Goal: Task Accomplishment & Management: Manage account settings

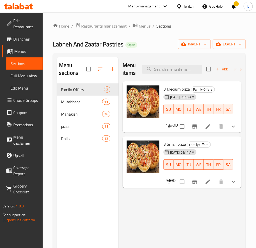
click at [22, 5] on icon at bounding box center [18, 6] width 29 height 6
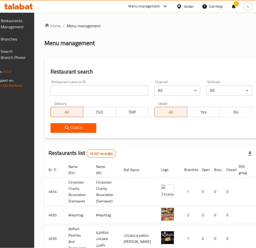
click at [12, 40] on div "Restaurants Management Branches Search Branch Phone Version: 1.0.0 Get support …" at bounding box center [127, 206] width 281 height 386
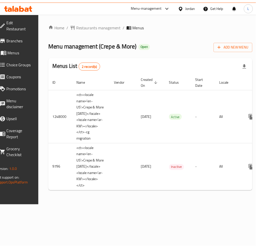
scroll to position [0, 59]
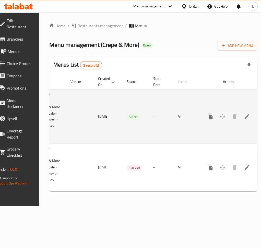
click at [241, 111] on link "enhanced table" at bounding box center [247, 117] width 12 height 12
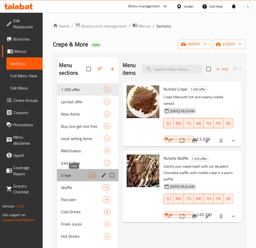
click at [68, 173] on span "Crepe" at bounding box center [74, 175] width 27 height 6
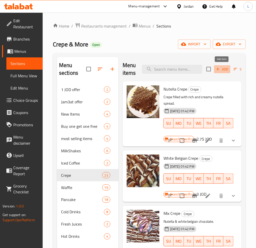
click at [216, 69] on icon "button" at bounding box center [217, 69] width 5 height 5
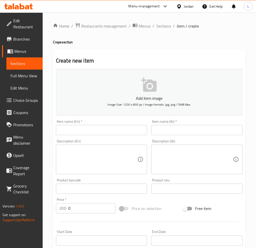
click at [221, 135] on div "Item name (Ar)   * Item name (Ar) *" at bounding box center [196, 128] width 95 height 20
drag, startPoint x: 221, startPoint y: 131, endPoint x: 218, endPoint y: 131, distance: 2.8
click at [221, 131] on input "text" at bounding box center [196, 130] width 91 height 10
paste input "كريب بستاشيو"
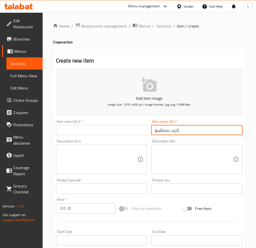
type input "كريب بستاشيو"
click at [125, 131] on input "text" at bounding box center [101, 130] width 91 height 10
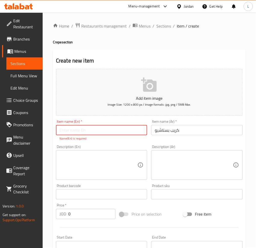
paste input "Pistachio crepe"
type input "Pistachio crepe"
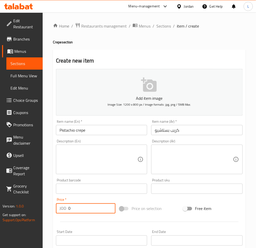
click at [82, 217] on div "Add item image Image Size: 1200 x 800 px / Image formats: jpg, png / 5MB Max. I…" at bounding box center [149, 177] width 191 height 220
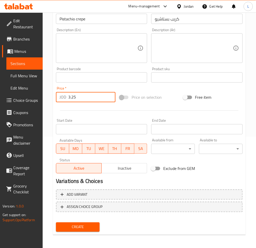
scroll to position [112, 0]
type input "3.25"
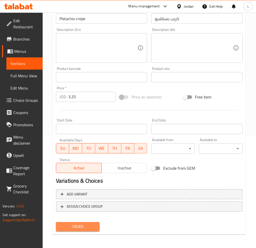
drag, startPoint x: 94, startPoint y: 222, endPoint x: 180, endPoint y: 182, distance: 94.7
click at [94, 222] on button "Create" at bounding box center [78, 226] width 44 height 9
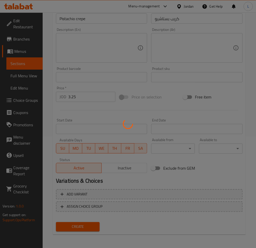
type input "0"
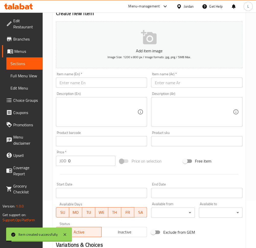
scroll to position [0, 0]
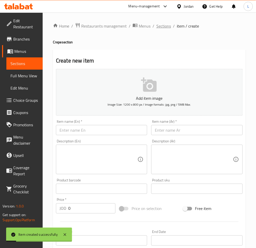
click at [164, 28] on span "Sections" at bounding box center [163, 26] width 15 height 6
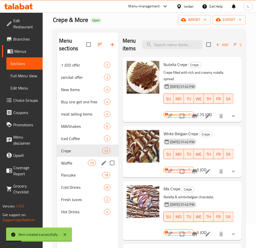
scroll to position [34, 0]
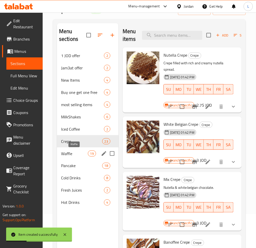
drag, startPoint x: 71, startPoint y: 154, endPoint x: 68, endPoint y: 150, distance: 5.3
click at [71, 154] on span "Waffle" at bounding box center [74, 154] width 27 height 6
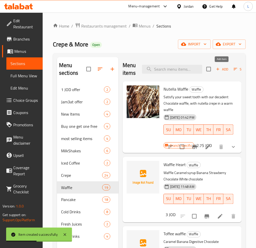
click at [220, 68] on span "Add" at bounding box center [222, 69] width 14 height 6
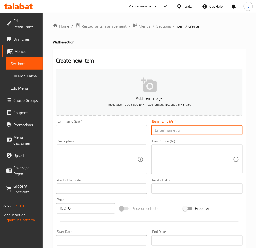
click at [178, 129] on input "text" at bounding box center [196, 130] width 91 height 10
paste input "وافل بستاشيو"
type input "وافل بستاشيو"
click at [137, 130] on input "text" at bounding box center [101, 130] width 91 height 10
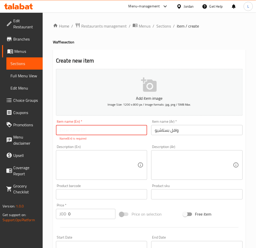
paste input "Pistachio waffle"
type input "Pistachio waffle"
click at [101, 211] on input "0" at bounding box center [91, 214] width 47 height 10
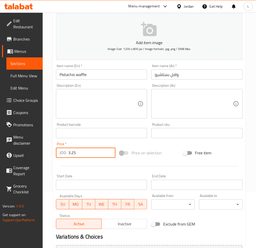
scroll to position [112, 0]
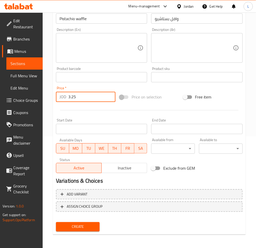
type input "3.25"
click at [83, 230] on button "Create" at bounding box center [78, 226] width 44 height 9
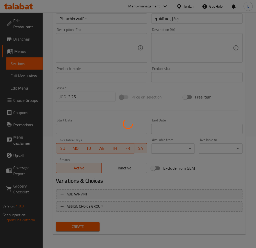
type input "0"
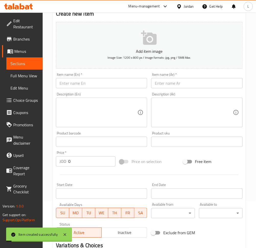
scroll to position [0, 0]
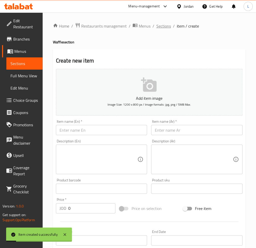
click at [161, 27] on span "Sections" at bounding box center [163, 26] width 15 height 6
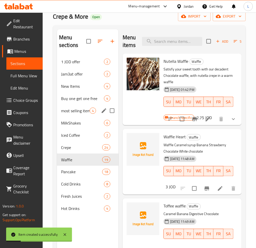
scroll to position [68, 0]
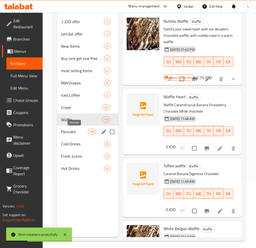
click at [79, 134] on span "Pancake" at bounding box center [74, 132] width 27 height 6
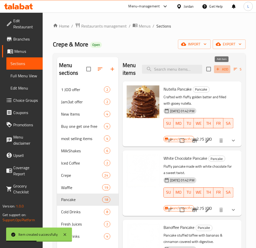
click at [221, 68] on span "Add" at bounding box center [222, 69] width 14 height 6
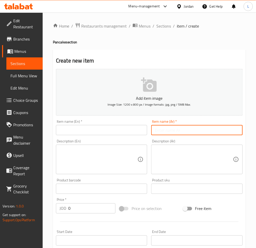
drag, startPoint x: 203, startPoint y: 131, endPoint x: 158, endPoint y: 133, distance: 45.0
click at [203, 131] on input "text" at bounding box center [196, 130] width 91 height 10
paste input "بان كيك بستاشيو"
type input "بان كيك بستاشيو"
click at [101, 135] on input "text" at bounding box center [101, 130] width 91 height 10
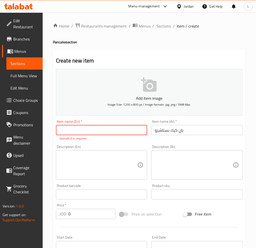
paste input "Pistachio pancakes"
type input "Pistachio pancakes"
click at [91, 215] on div "Price   * JOD 0 Price *" at bounding box center [86, 212] width 64 height 20
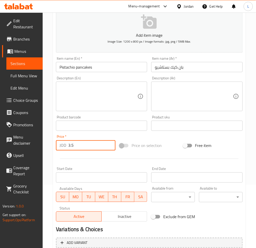
scroll to position [112, 0]
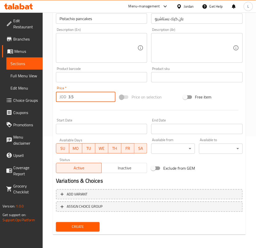
type input "3.5"
click at [85, 225] on span "Create" at bounding box center [77, 227] width 35 height 6
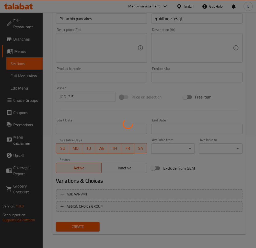
type input "0"
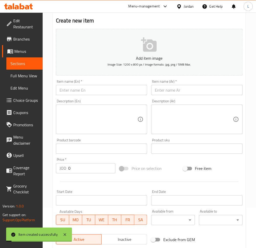
scroll to position [0, 0]
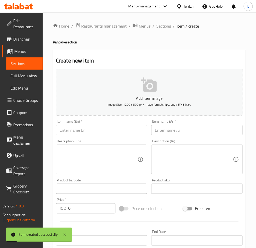
click at [159, 26] on span "Sections" at bounding box center [163, 26] width 15 height 6
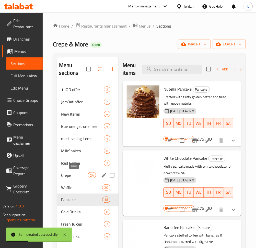
click at [80, 173] on span "Crepe" at bounding box center [74, 175] width 27 height 6
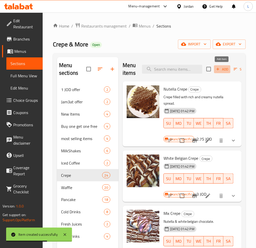
click at [218, 68] on icon "button" at bounding box center [217, 69] width 5 height 5
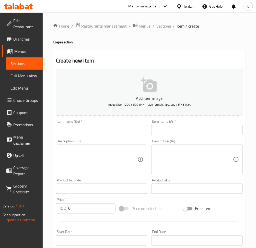
drag, startPoint x: 183, startPoint y: 129, endPoint x: 151, endPoint y: 131, distance: 32.5
click at [183, 129] on input "text" at bounding box center [196, 130] width 91 height 10
paste input "كريب دبي"
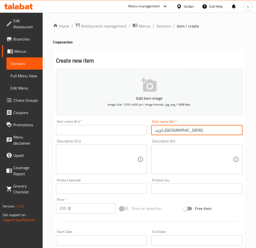
type input "كريب دبي"
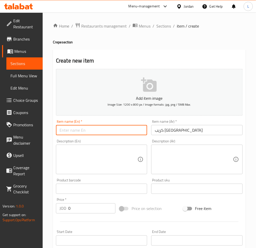
drag, startPoint x: 125, startPoint y: 132, endPoint x: 127, endPoint y: 107, distance: 25.6
click at [125, 132] on input "text" at bounding box center [101, 130] width 91 height 10
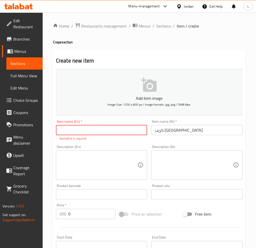
paste input "Dubai crepe"
type input "Dubai crepe"
click at [84, 215] on div "Price   * JOD 0 Price *" at bounding box center [86, 212] width 64 height 20
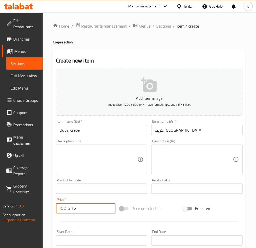
scroll to position [102, 0]
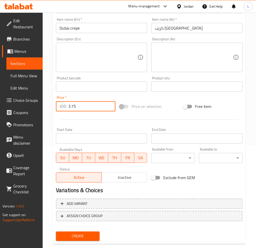
type input "3.75"
click at [80, 234] on span "Create" at bounding box center [77, 236] width 35 height 6
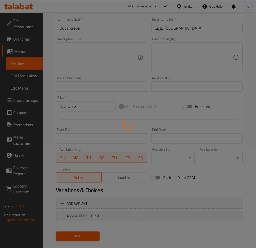
type input "0"
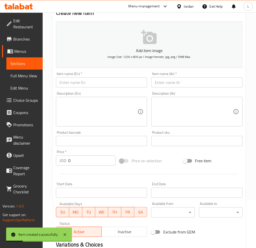
scroll to position [0, 0]
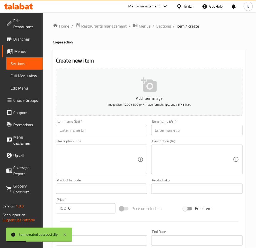
click at [159, 25] on span "Sections" at bounding box center [163, 26] width 15 height 6
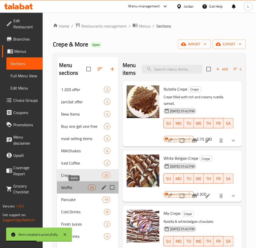
click at [73, 190] on span "Waffle" at bounding box center [74, 188] width 27 height 6
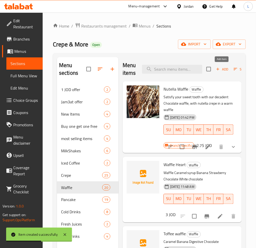
click at [218, 66] on span "Add" at bounding box center [222, 69] width 14 height 6
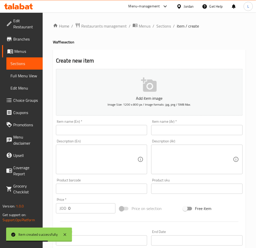
click at [189, 132] on input "text" at bounding box center [196, 130] width 91 height 10
paste input "وافل دبي"
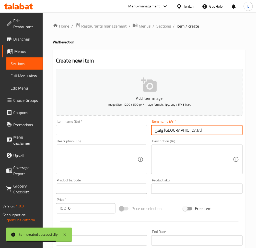
type input "وافل دبي"
click at [103, 134] on input "text" at bounding box center [101, 130] width 91 height 10
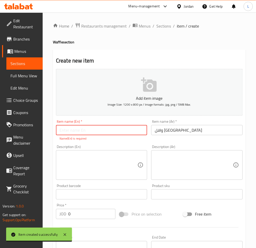
paste input "Dubai waffle"
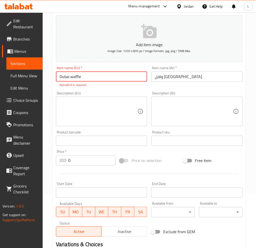
scroll to position [102, 0]
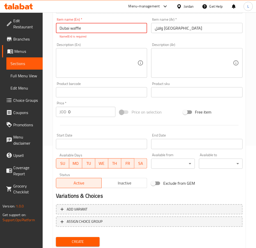
type input "Dubai waffle"
click at [88, 239] on button "Create" at bounding box center [78, 241] width 44 height 9
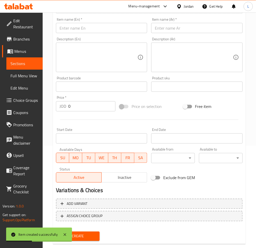
scroll to position [0, 0]
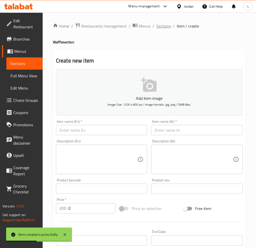
click at [163, 23] on span "Sections" at bounding box center [163, 26] width 15 height 6
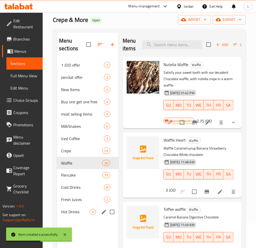
scroll to position [34, 0]
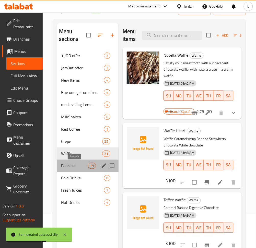
click at [72, 163] on span "Pancake" at bounding box center [74, 166] width 27 height 6
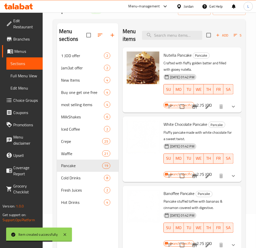
click at [220, 37] on span "Add" at bounding box center [222, 35] width 14 height 6
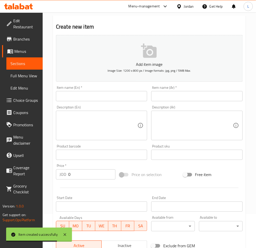
drag, startPoint x: 198, startPoint y: 99, endPoint x: 194, endPoint y: 99, distance: 4.6
click at [198, 99] on input "text" at bounding box center [196, 96] width 91 height 10
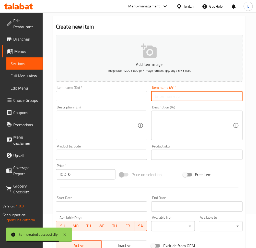
paste input "بان كيك دبي"
type input "بان كيك دبي"
click at [111, 96] on input "text" at bounding box center [101, 96] width 91 height 10
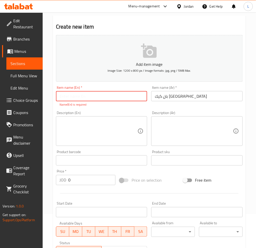
paste input "Pancake Dubai"
type input "Pancake Dubai"
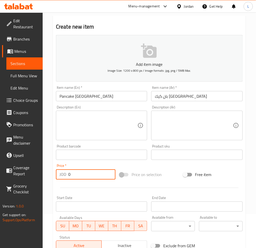
click at [84, 179] on input "0" at bounding box center [91, 175] width 47 height 10
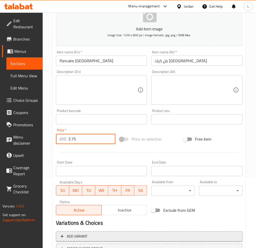
scroll to position [112, 0]
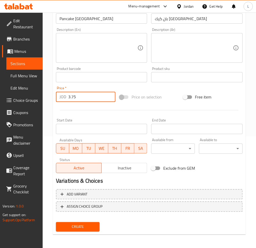
type input "3.75"
click at [75, 225] on span "Create" at bounding box center [77, 227] width 35 height 6
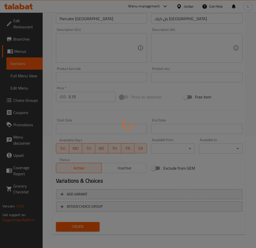
type input "0"
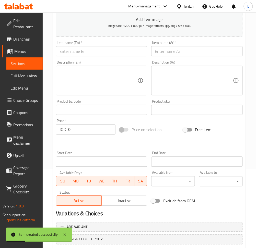
scroll to position [9, 0]
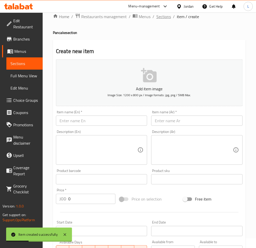
click at [164, 16] on span "Sections" at bounding box center [163, 17] width 15 height 6
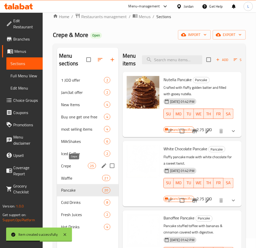
click at [75, 167] on span "Crepe" at bounding box center [74, 166] width 27 height 6
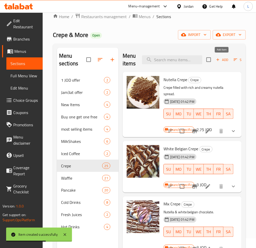
click at [222, 59] on span "Add" at bounding box center [222, 60] width 14 height 6
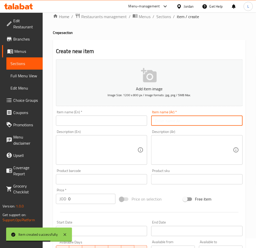
click at [169, 117] on input "text" at bounding box center [196, 121] width 91 height 10
paste input "كريب براونيز دبي"
type input "كريب براونيز دبي"
click at [121, 119] on input "text" at bounding box center [101, 121] width 91 height 10
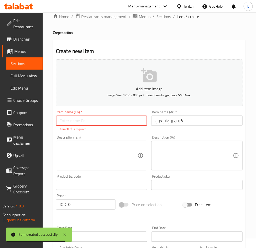
paste input "Crepe Brownies Dubai"
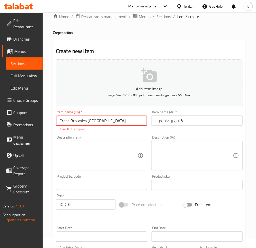
type input "Crepe Brownies Dubai"
click at [88, 207] on div "Add item image Image Size: 1200 x 800 px / Image formats: jpg, png / 5MB Max. I…" at bounding box center [149, 170] width 191 height 226
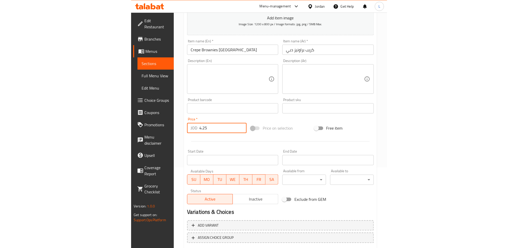
scroll to position [112, 0]
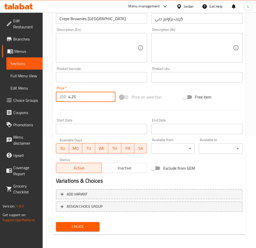
type input "4.25"
click at [80, 225] on span "Create" at bounding box center [77, 227] width 35 height 6
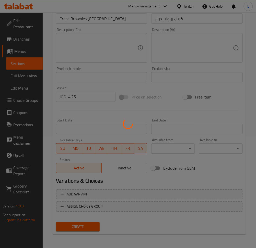
type input "0"
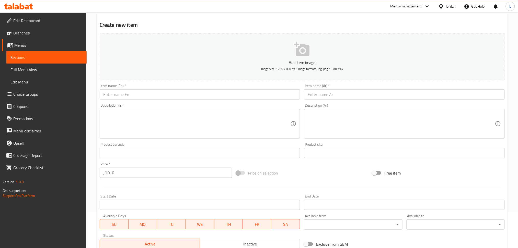
scroll to position [0, 0]
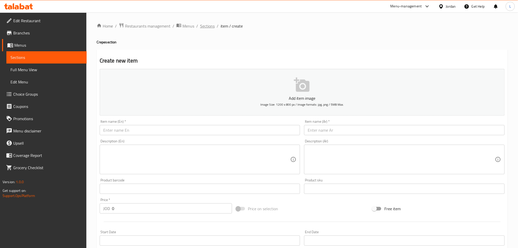
click at [205, 27] on span "Sections" at bounding box center [207, 26] width 15 height 6
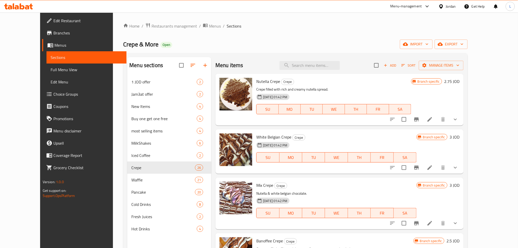
drag, startPoint x: 241, startPoint y: 19, endPoint x: 190, endPoint y: 18, distance: 50.8
click at [241, 19] on div "Home / Restaurants management / Menus / Sections Crepe & More Open import expor…" at bounding box center [295, 166] width 365 height 307
click at [22, 8] on icon at bounding box center [18, 6] width 29 height 6
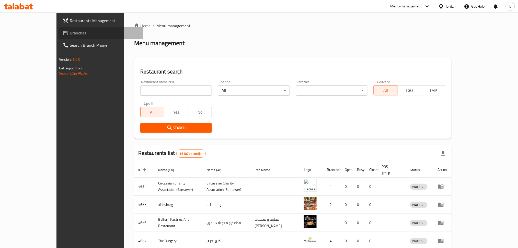
click at [58, 28] on link "Branches" at bounding box center [100, 33] width 85 height 12
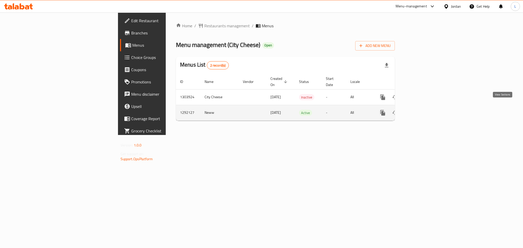
click at [422, 111] on icon "enhanced table" at bounding box center [419, 113] width 5 height 5
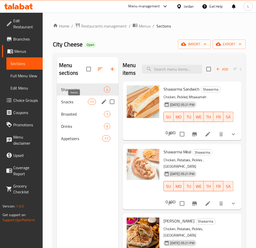
drag, startPoint x: 76, startPoint y: 104, endPoint x: 105, endPoint y: 108, distance: 30.1
click at [76, 104] on span "Snacks" at bounding box center [74, 102] width 27 height 6
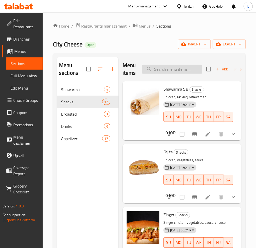
click at [189, 69] on input "search" at bounding box center [172, 69] width 60 height 9
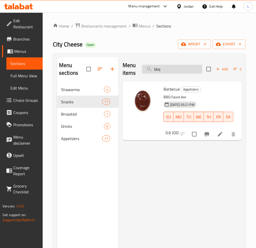
click at [167, 70] on input "bbq" at bounding box center [172, 69] width 60 height 9
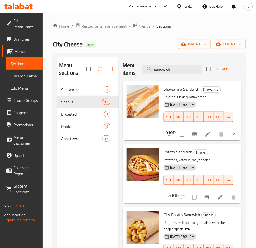
type input "sandwich"
click at [81, 138] on span "Appetizers" at bounding box center [74, 139] width 27 height 6
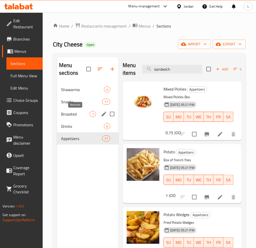
click at [69, 117] on span "Broasted" at bounding box center [75, 114] width 29 height 6
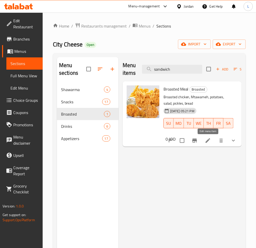
click at [209, 140] on icon at bounding box center [208, 141] width 6 height 6
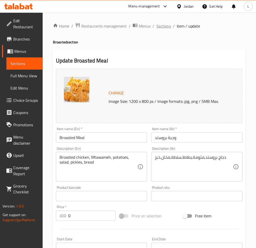
click at [167, 27] on span "Sections" at bounding box center [163, 26] width 15 height 6
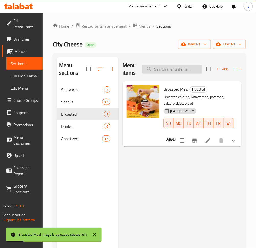
click at [163, 70] on input "search" at bounding box center [172, 69] width 60 height 9
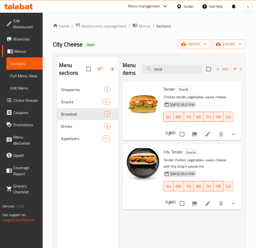
type input "tend"
click at [203, 135] on li at bounding box center [208, 134] width 14 height 9
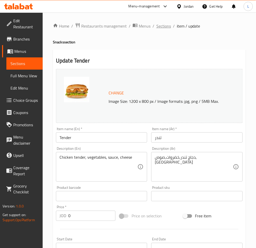
click at [168, 25] on span "Sections" at bounding box center [163, 26] width 15 height 6
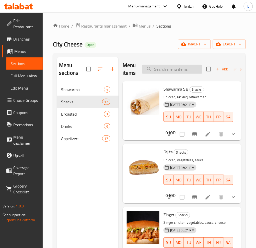
click at [163, 70] on input "search" at bounding box center [172, 69] width 60 height 9
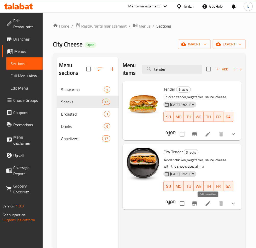
type input "tender"
click at [209, 201] on icon at bounding box center [208, 204] width 6 height 6
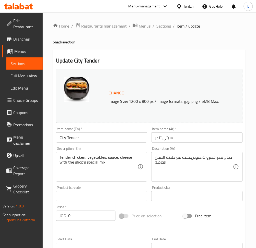
click at [167, 26] on span "Sections" at bounding box center [163, 26] width 15 height 6
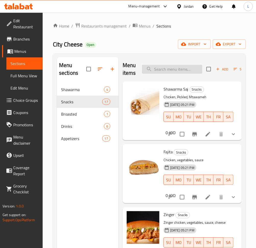
click at [185, 70] on input "search" at bounding box center [172, 69] width 60 height 9
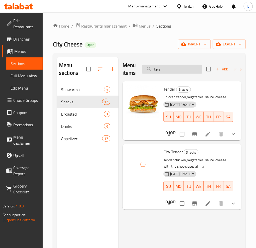
click at [168, 71] on input "ten" at bounding box center [172, 69] width 60 height 9
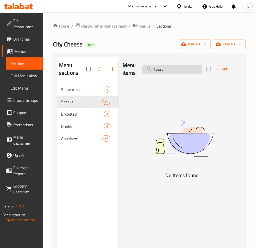
click at [166, 71] on input "toast" at bounding box center [172, 69] width 60 height 9
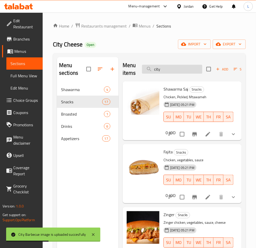
click at [181, 70] on input "city" at bounding box center [172, 69] width 60 height 9
click at [177, 70] on input "cit" at bounding box center [172, 69] width 60 height 9
click at [173, 69] on input "city" at bounding box center [172, 69] width 60 height 9
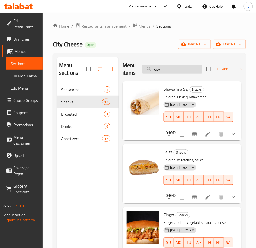
click at [172, 70] on input "city" at bounding box center [172, 69] width 60 height 9
type input "city"
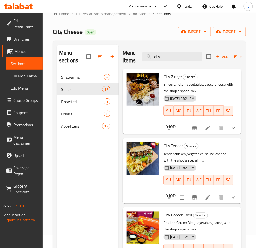
scroll to position [3, 0]
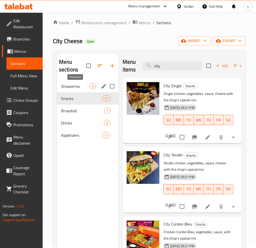
click at [74, 86] on span "Shawarma" at bounding box center [75, 86] width 29 height 6
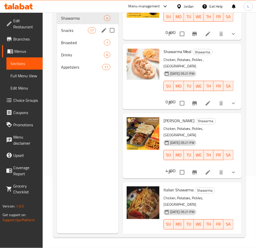
scroll to position [3, 0]
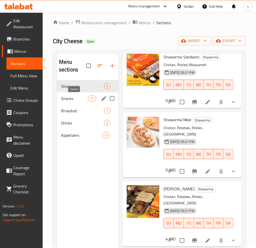
drag, startPoint x: 74, startPoint y: 98, endPoint x: 110, endPoint y: 106, distance: 36.9
click at [74, 98] on span "Snacks" at bounding box center [74, 98] width 27 height 6
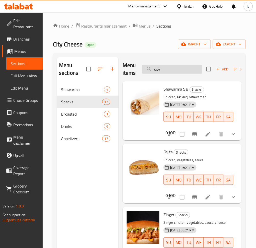
click at [164, 71] on input "city" at bounding box center [172, 69] width 60 height 9
click at [83, 114] on span "Broasted" at bounding box center [75, 114] width 29 height 6
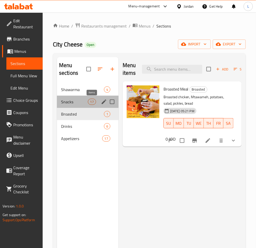
click at [88, 104] on span "17" at bounding box center [92, 102] width 8 height 5
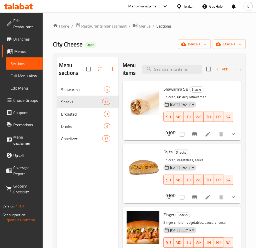
scroll to position [34, 0]
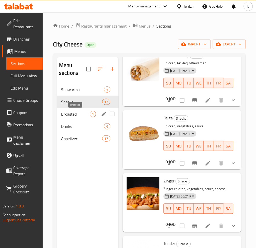
click at [80, 115] on span "Broasted" at bounding box center [75, 114] width 29 height 6
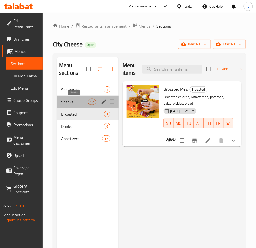
click at [76, 100] on span "Snacks" at bounding box center [74, 102] width 27 height 6
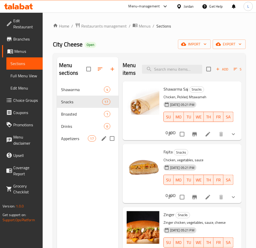
click at [62, 133] on div "Appetizers 17" at bounding box center [88, 139] width 62 height 12
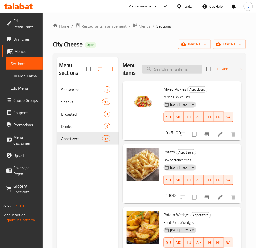
click at [169, 69] on input "search" at bounding box center [172, 69] width 60 height 9
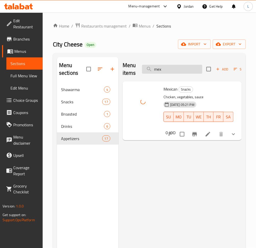
click at [178, 70] on input "mex" at bounding box center [172, 69] width 60 height 9
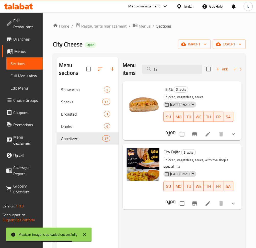
type input "fa"
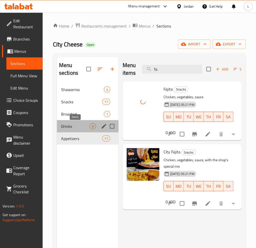
click at [72, 126] on span "Drinks" at bounding box center [75, 126] width 29 height 6
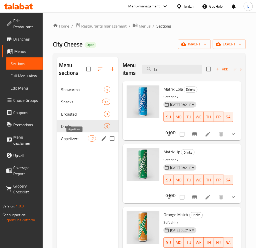
click at [73, 136] on span "Appetizers" at bounding box center [74, 139] width 27 height 6
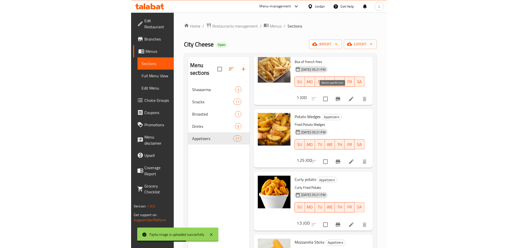
scroll to position [102, 0]
